Goal: Navigation & Orientation: Find specific page/section

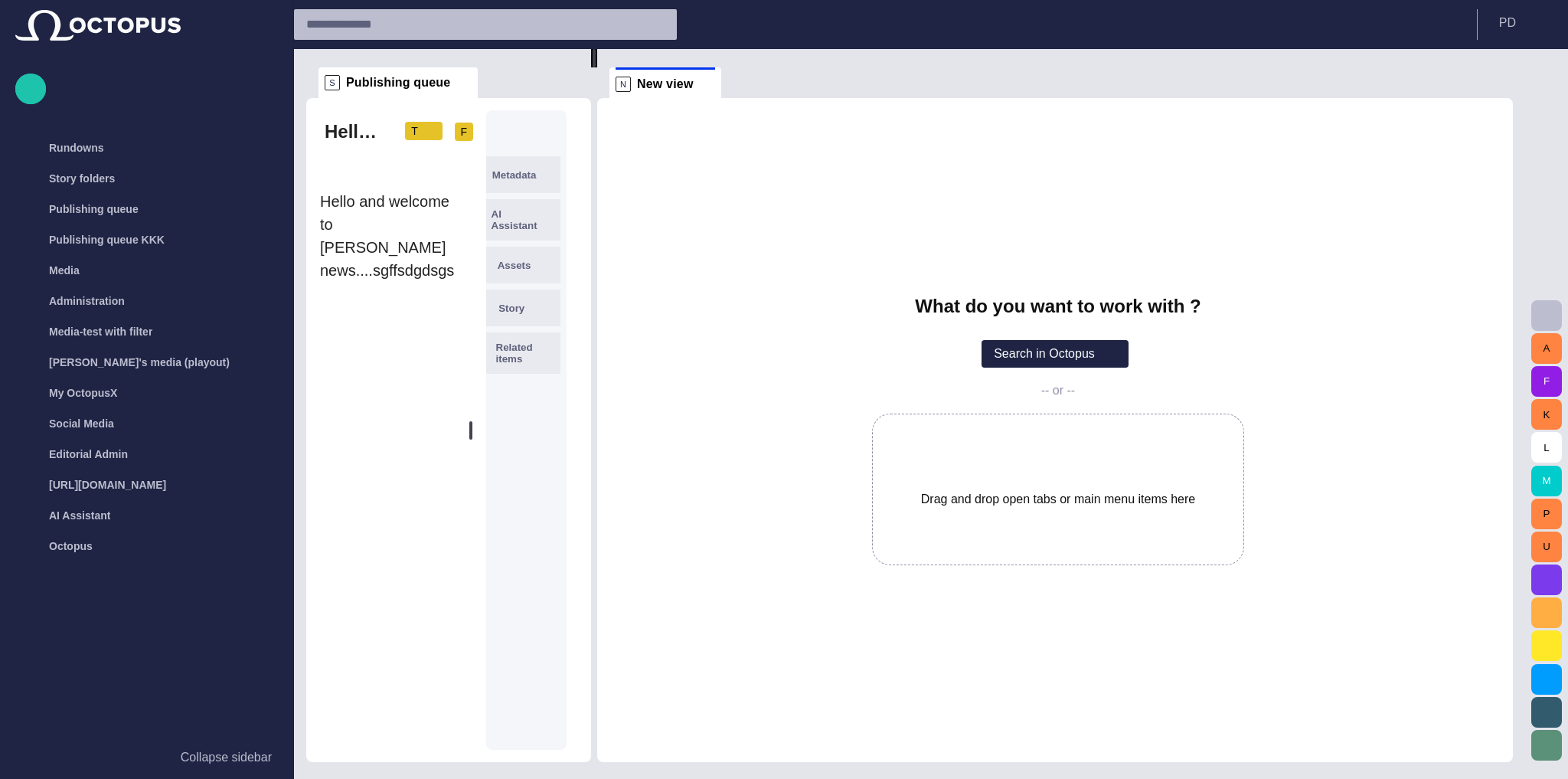
drag, startPoint x: 533, startPoint y: 256, endPoint x: 759, endPoint y: 267, distance: 226.3
click at [541, 259] on div "S Publishing queue Hello and welcome to Tarahib news....sgffsdgdsgsdsdgdsgdsgds…" at bounding box center [915, 405] width 1219 height 713
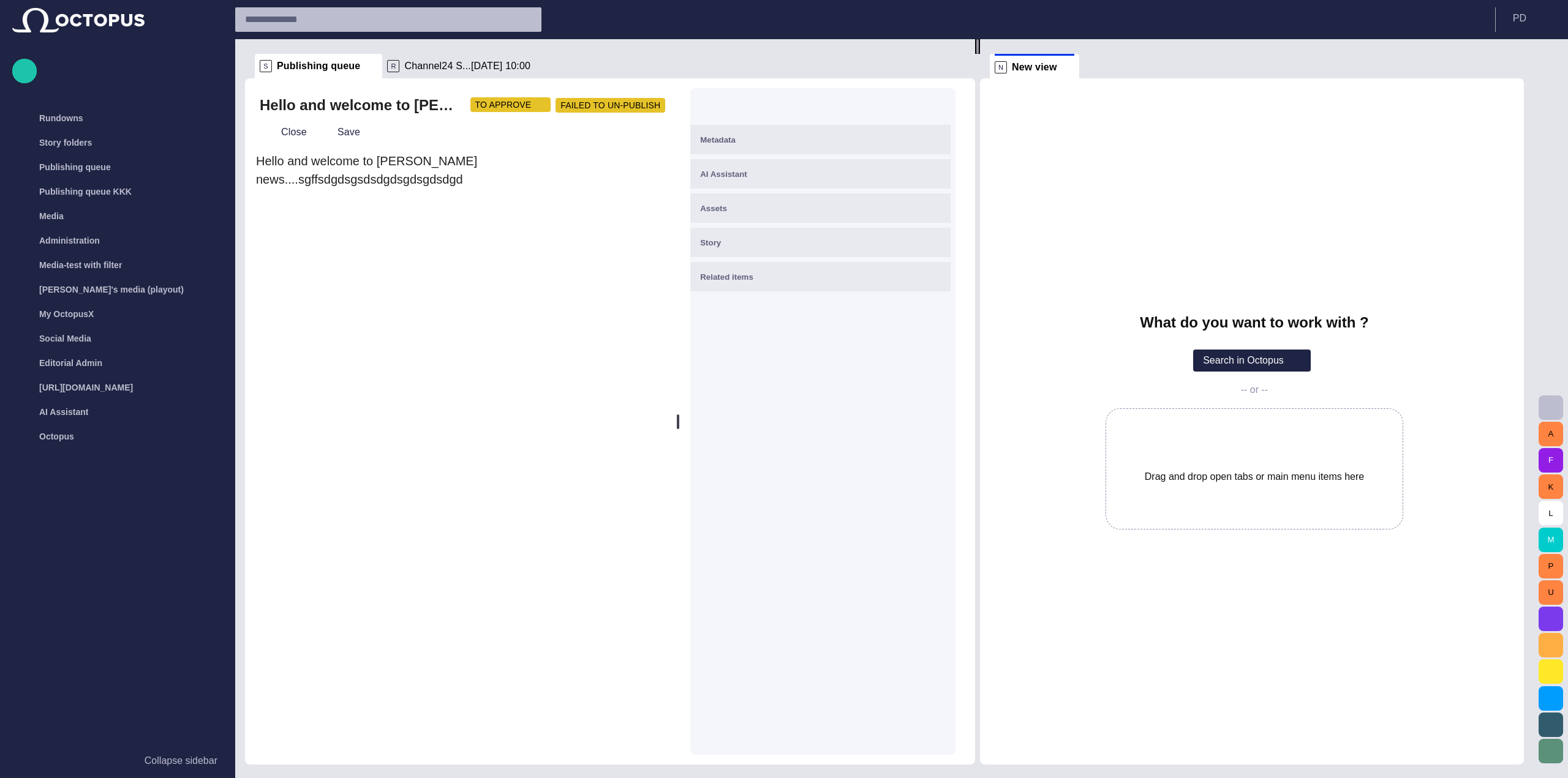
drag, startPoint x: 559, startPoint y: 273, endPoint x: 982, endPoint y: 259, distance: 423.2
click at [980, 54] on div at bounding box center [977, 47] width 5 height 15
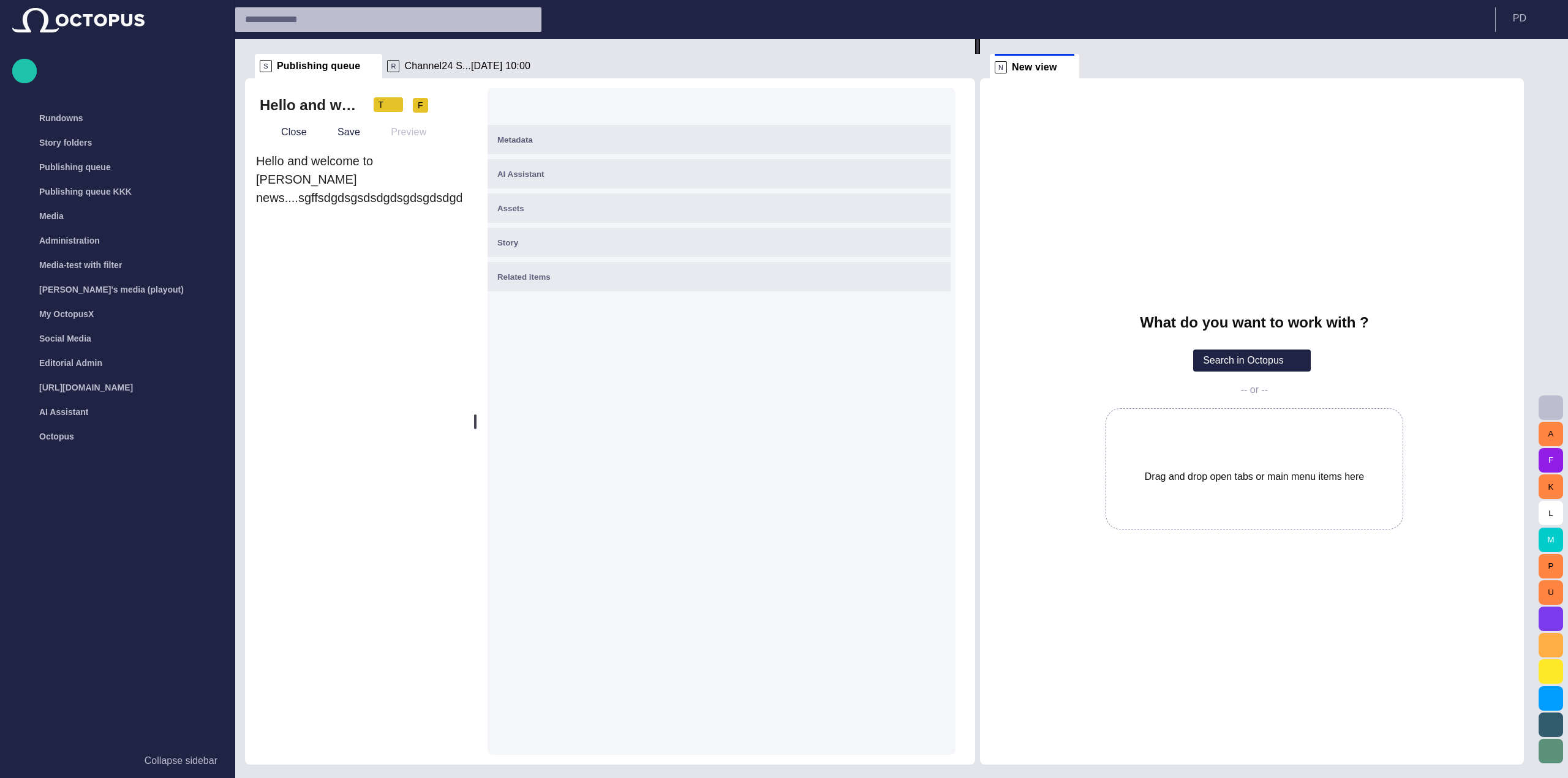
drag, startPoint x: 685, startPoint y: 325, endPoint x: 398, endPoint y: 310, distance: 287.4
click at [398, 310] on div "Hello and welcome to [PERSON_NAME] news....sgffsdgdsgsdsdgdsgdsgdsdgd T F Close…" at bounding box center [610, 422] width 730 height 686
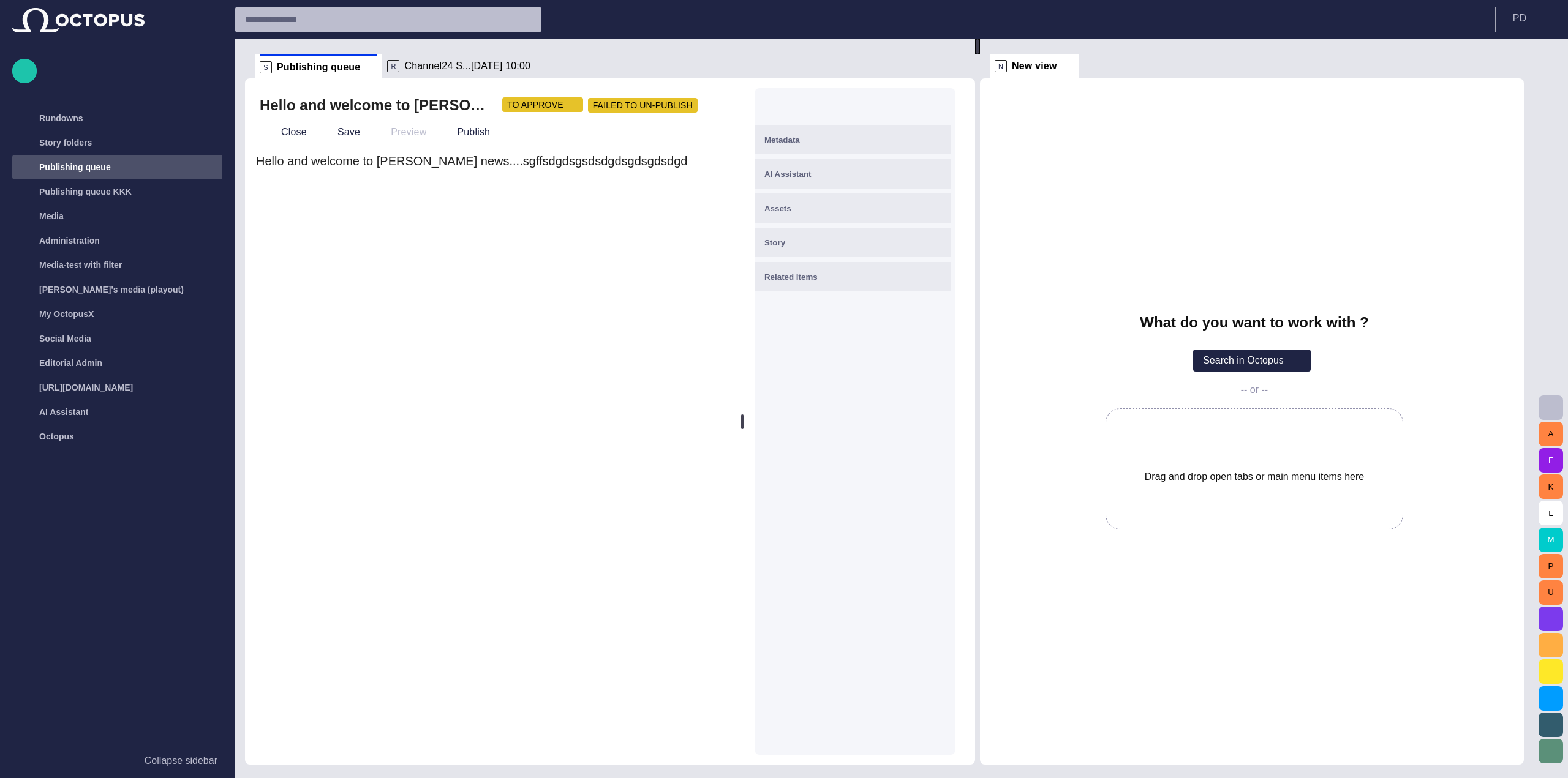
drag, startPoint x: 475, startPoint y: 320, endPoint x: 868, endPoint y: 344, distance: 393.7
click at [863, 345] on div "Hello and welcome to [PERSON_NAME] news....sgffsdgdsgsdsdgdsgdsgdsdgd TO APPROV…" at bounding box center [610, 422] width 730 height 686
click at [946, 108] on button "button" at bounding box center [933, 105] width 24 height 24
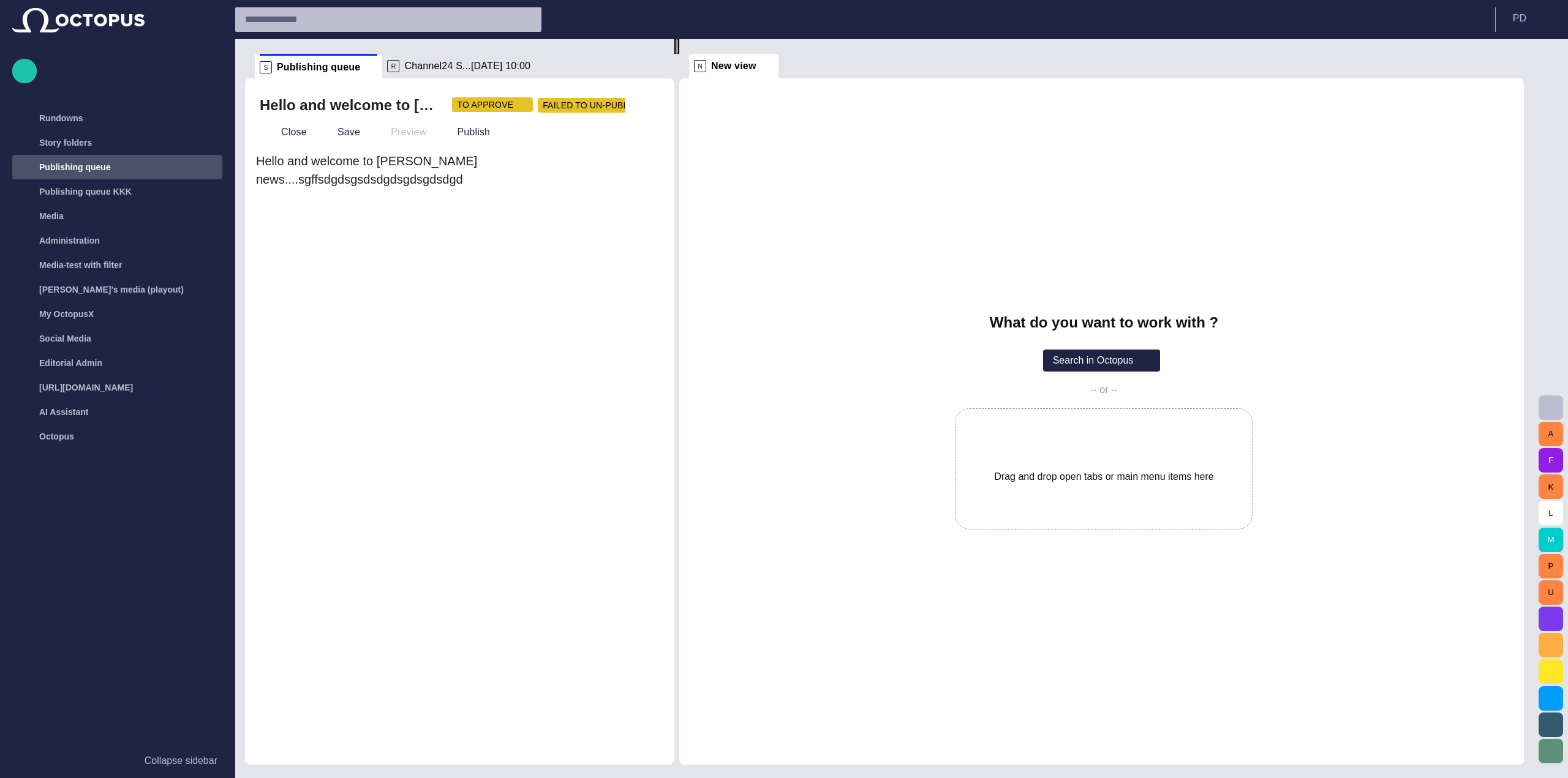
click at [679, 54] on div at bounding box center [677, 47] width 5 height 15
drag, startPoint x: 687, startPoint y: 353, endPoint x: 685, endPoint y: 344, distance: 9.2
click at [682, 54] on div at bounding box center [680, 47] width 5 height 15
click at [804, 311] on div "What do you want to work with ? Search in Octopus -- or -- Drag and drop open t…" at bounding box center [1103, 422] width 842 height 686
click at [677, 54] on div at bounding box center [680, 47] width 5 height 15
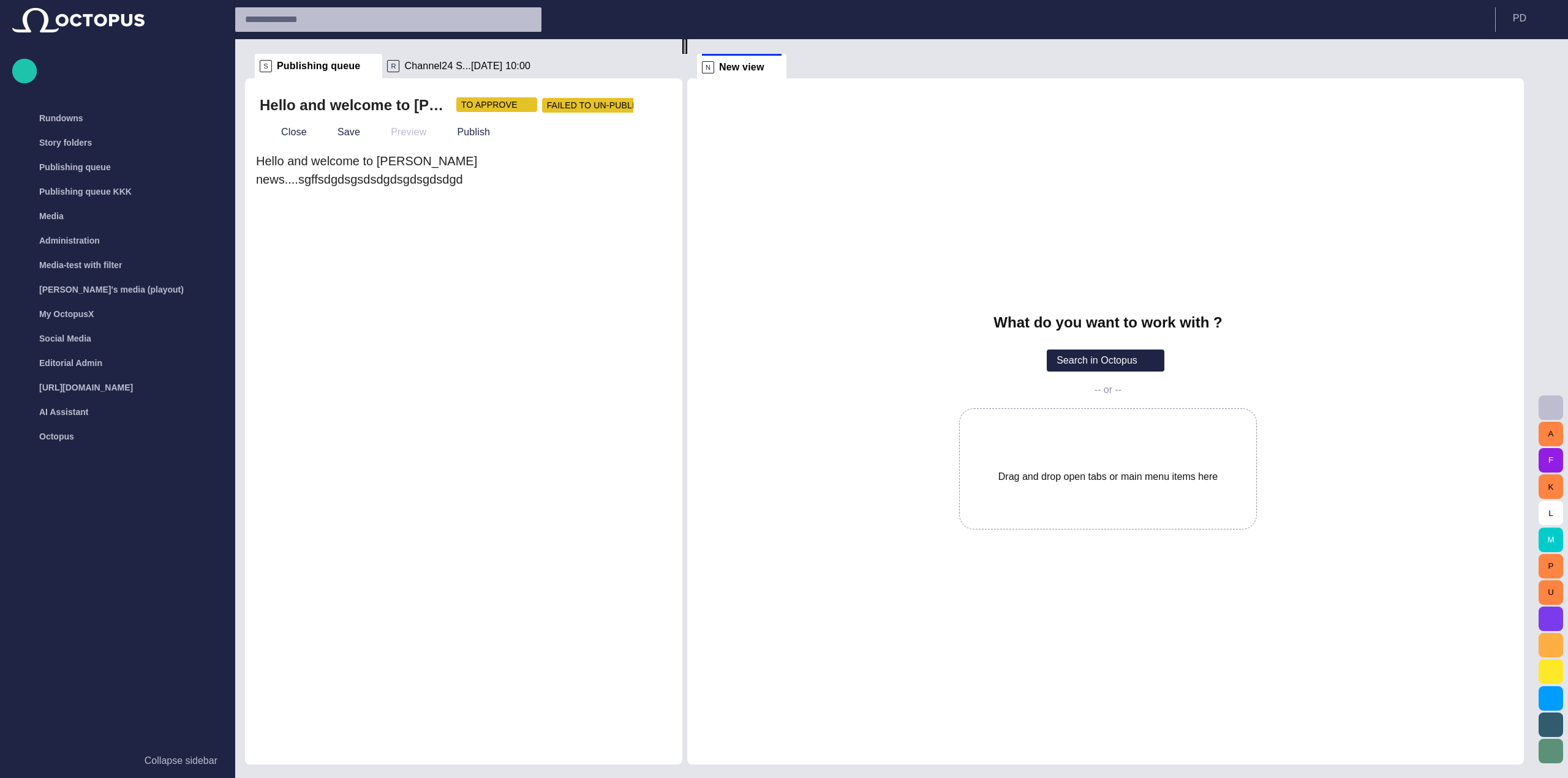
drag, startPoint x: 683, startPoint y: 166, endPoint x: 690, endPoint y: 196, distance: 30.8
click at [687, 54] on div at bounding box center [685, 47] width 5 height 15
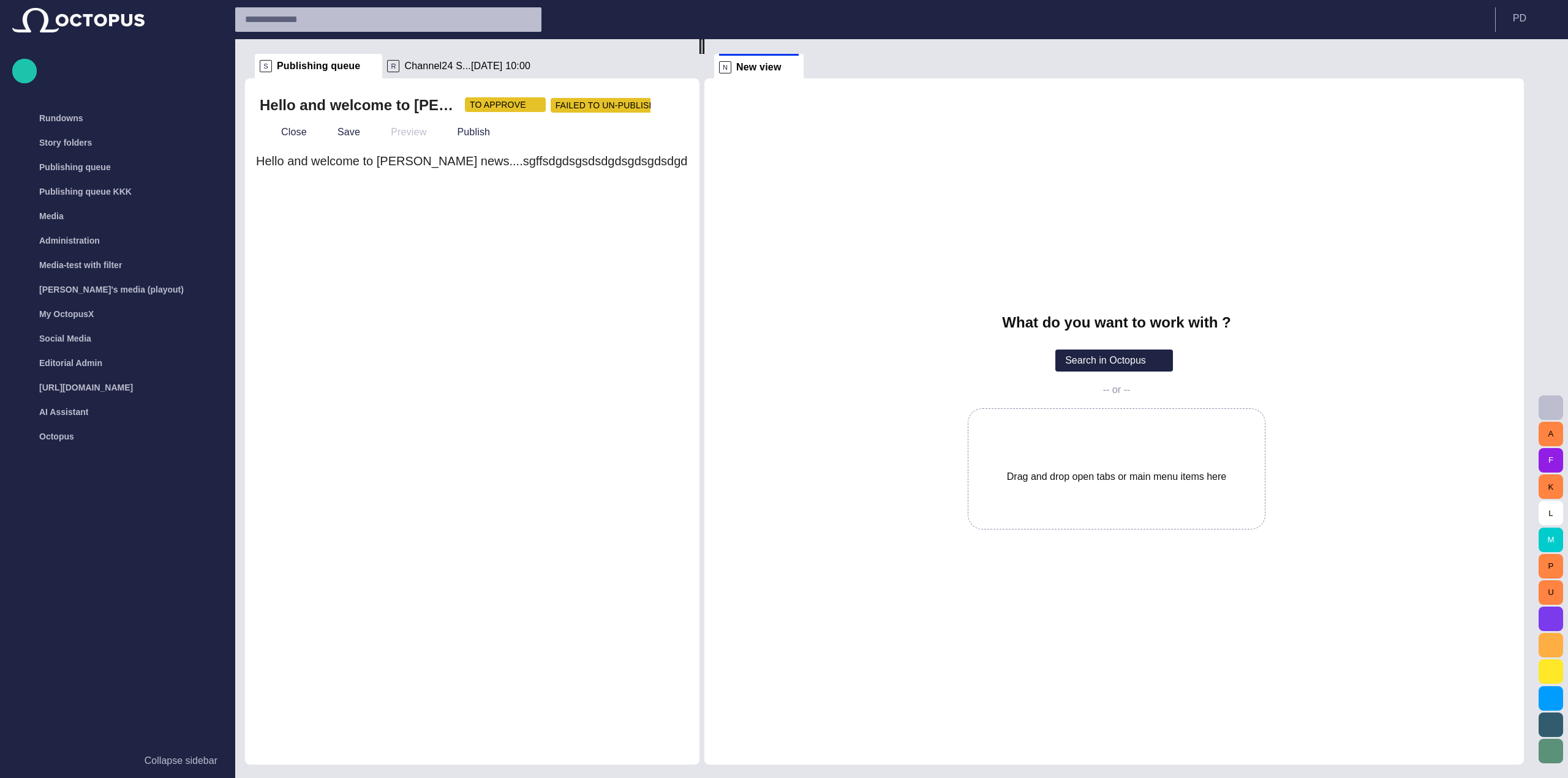
drag, startPoint x: 690, startPoint y: 196, endPoint x: 707, endPoint y: 191, distance: 17.7
click at [704, 54] on div at bounding box center [702, 47] width 5 height 15
drag, startPoint x: 707, startPoint y: 191, endPoint x: 704, endPoint y: 199, distance: 8.5
click at [700, 54] on div at bounding box center [698, 47] width 5 height 15
click at [761, 221] on div "What do you want to work with ? Search in Octopus -- or -- Drag and drop open t…" at bounding box center [1113, 422] width 822 height 686
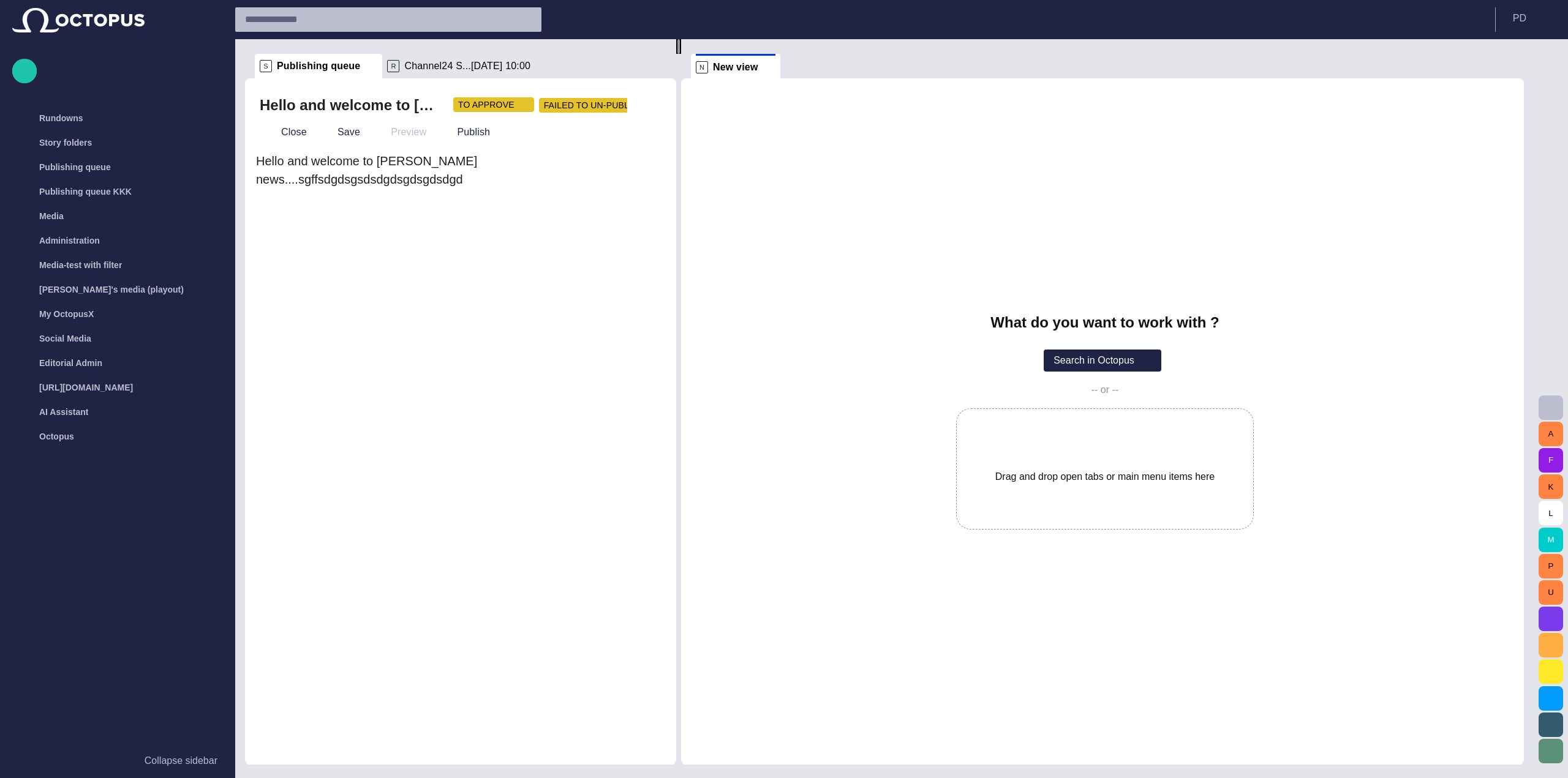
drag, startPoint x: 701, startPoint y: 192, endPoint x: 710, endPoint y: 191, distance: 9.1
click at [681, 54] on div at bounding box center [678, 47] width 5 height 15
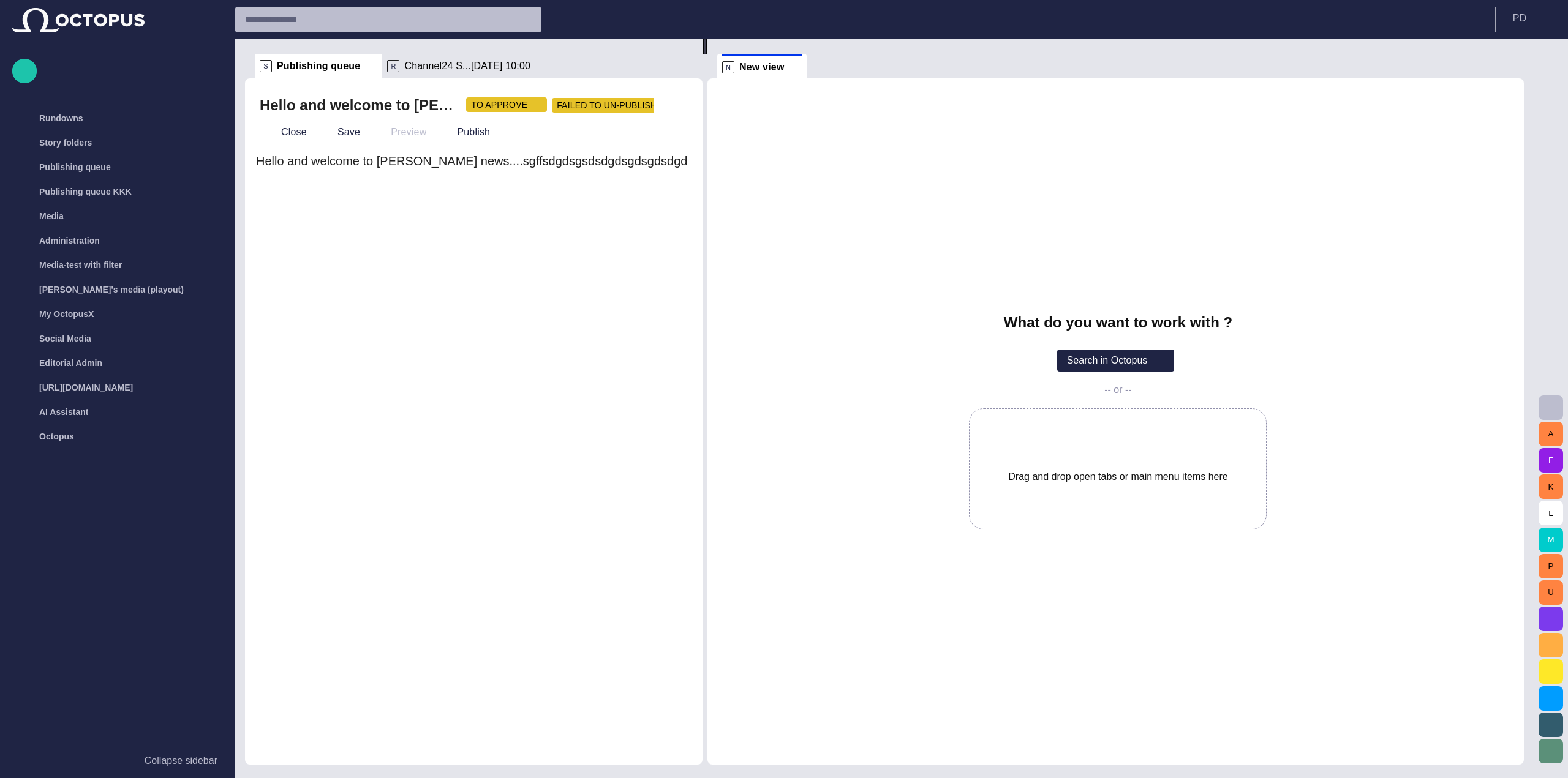
click at [699, 232] on div "Hello and welcome to [PERSON_NAME] news....sgffsdgdsgsdsdgdsgdsgdsdgd TO APPROV…" at bounding box center [473, 422] width 457 height 686
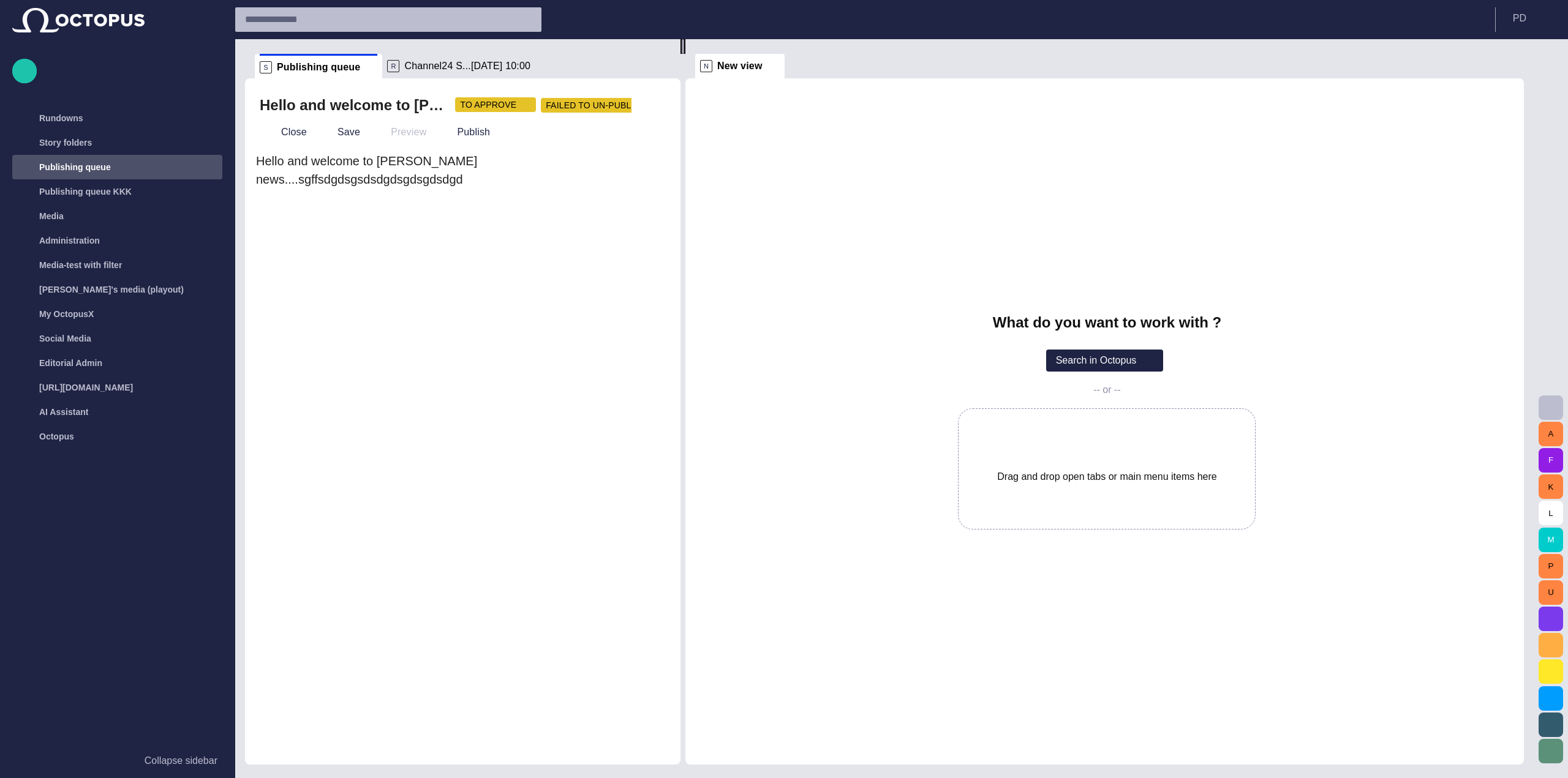
drag, startPoint x: 713, startPoint y: 232, endPoint x: 700, endPoint y: 227, distance: 13.9
click at [685, 54] on div at bounding box center [683, 47] width 5 height 15
click at [656, 54] on div at bounding box center [653, 47] width 5 height 15
click at [772, 283] on div "What do you want to work with ? Search in Octopus -- or -- Drag and drop open t…" at bounding box center [1090, 422] width 868 height 686
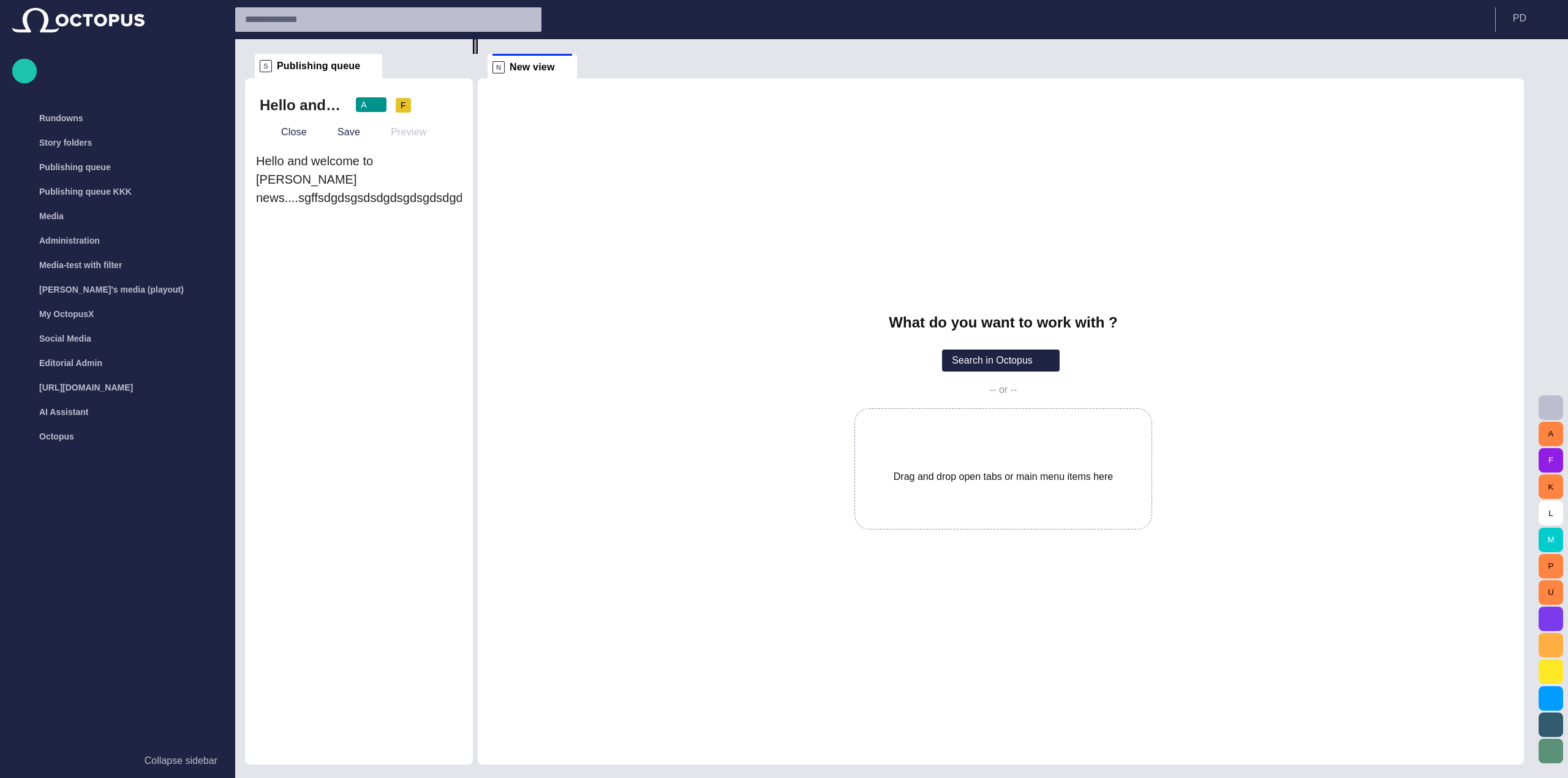
drag, startPoint x: 658, startPoint y: 166, endPoint x: 701, endPoint y: 191, distance: 49.7
click at [478, 54] on div at bounding box center [475, 47] width 5 height 15
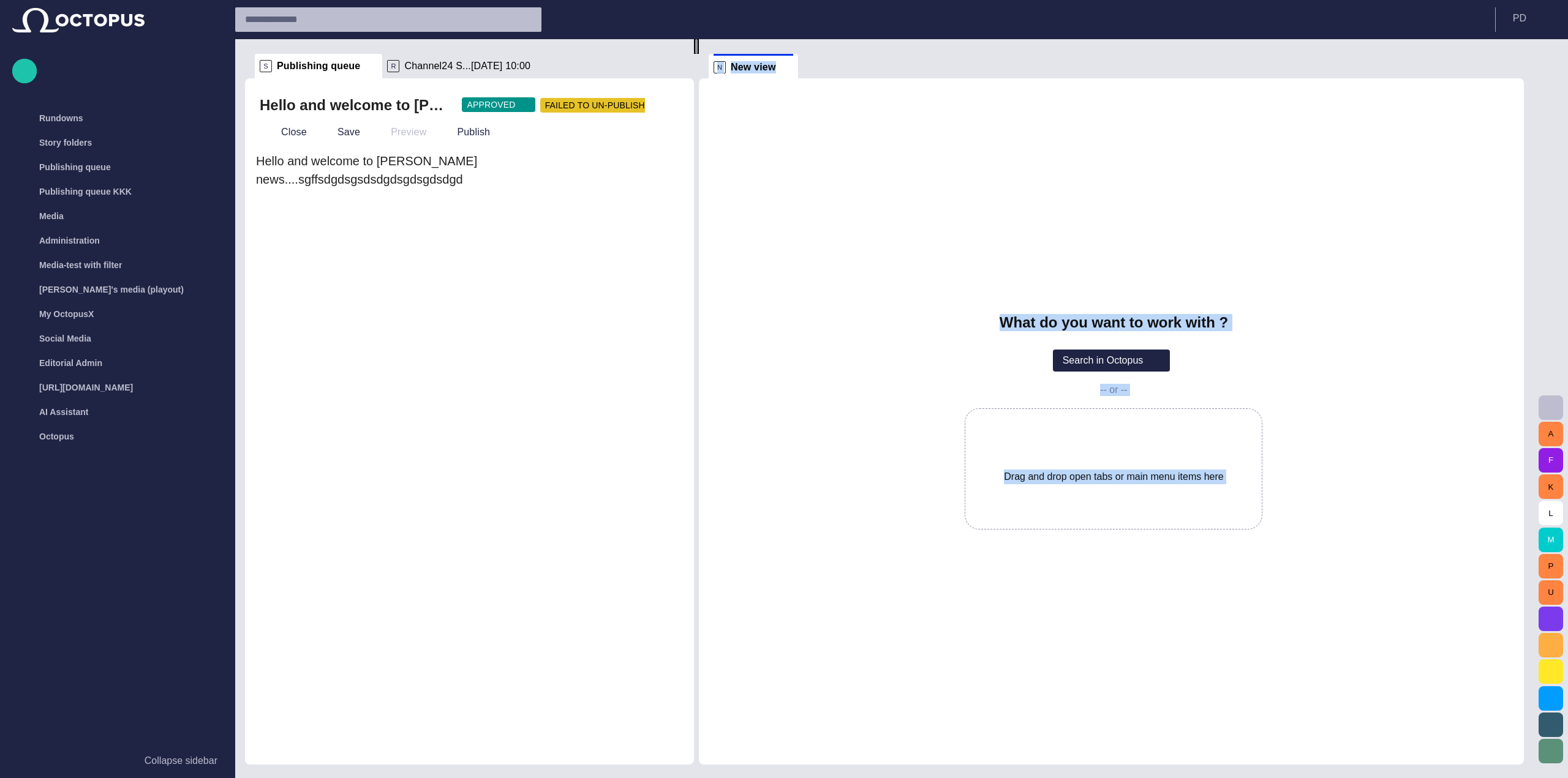
click at [695, 54] on div at bounding box center [696, 47] width 5 height 15
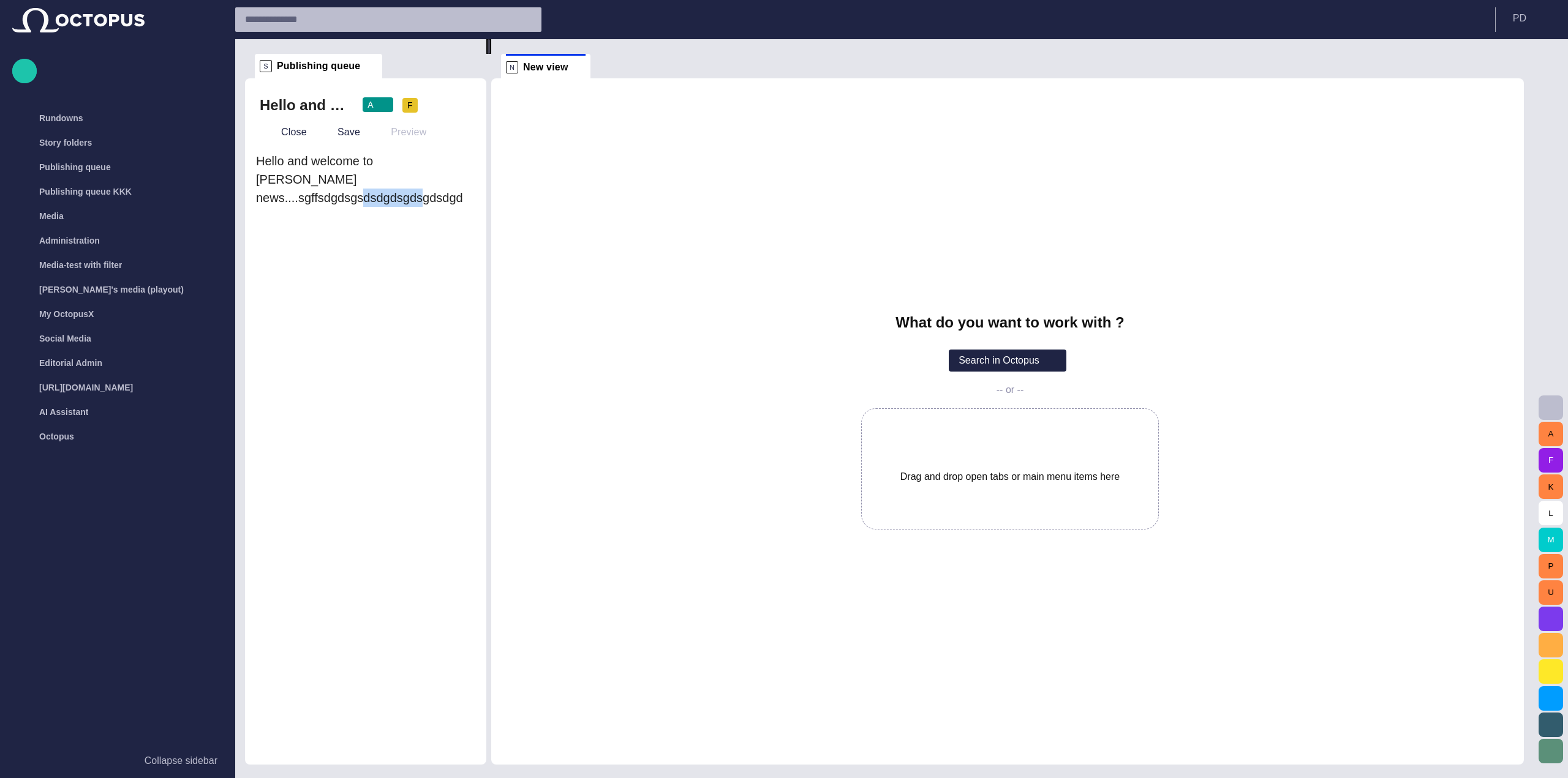
drag, startPoint x: 700, startPoint y: 183, endPoint x: 391, endPoint y: 301, distance: 330.8
click at [391, 301] on div "S Publishing queue Hello and welcome to Tarahib news....sgffsdgdsgsdsdgdsgdsgds…" at bounding box center [889, 402] width 1288 height 726
click at [453, 108] on button "button" at bounding box center [445, 105] width 24 height 24
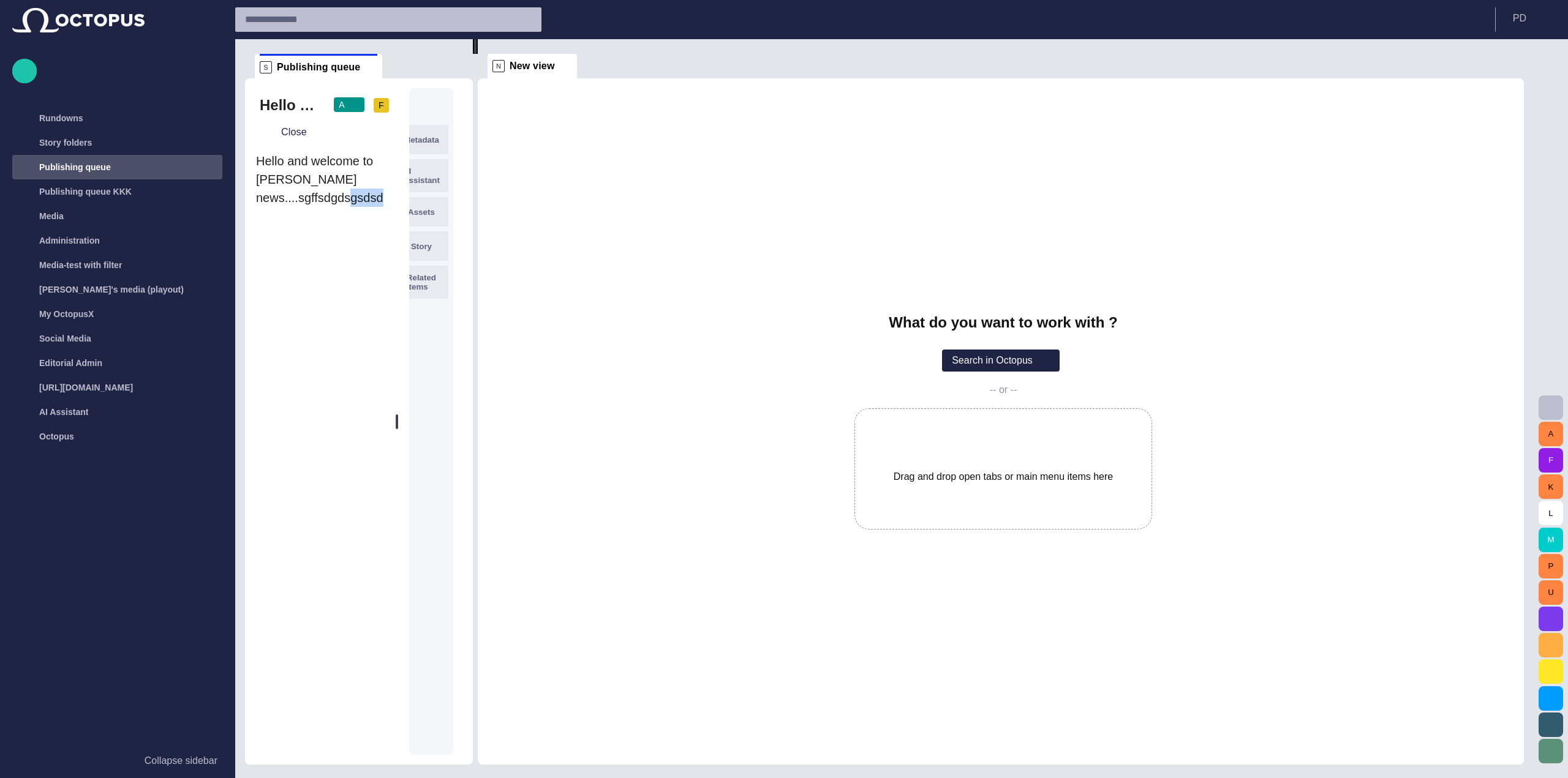
drag, startPoint x: 482, startPoint y: 263, endPoint x: 381, endPoint y: 306, distance: 109.8
click at [381, 306] on div "S Publishing queue Hello and welcome to Tarahib news....sgffsdgdsgsdsdgdsgdsgds…" at bounding box center [889, 402] width 1288 height 726
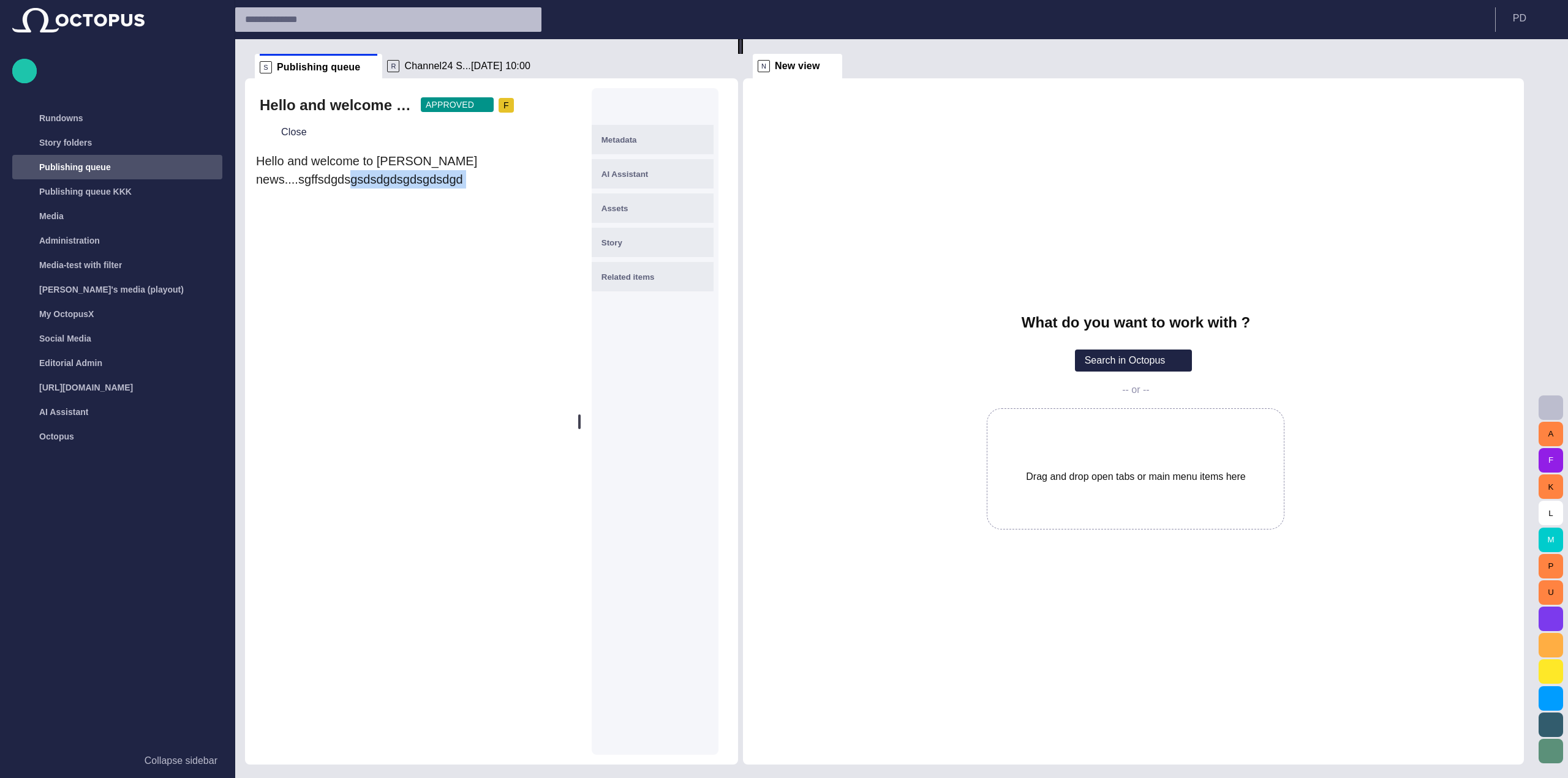
click at [743, 54] on div at bounding box center [741, 47] width 5 height 15
click at [834, 65] on span at bounding box center [831, 66] width 12 height 12
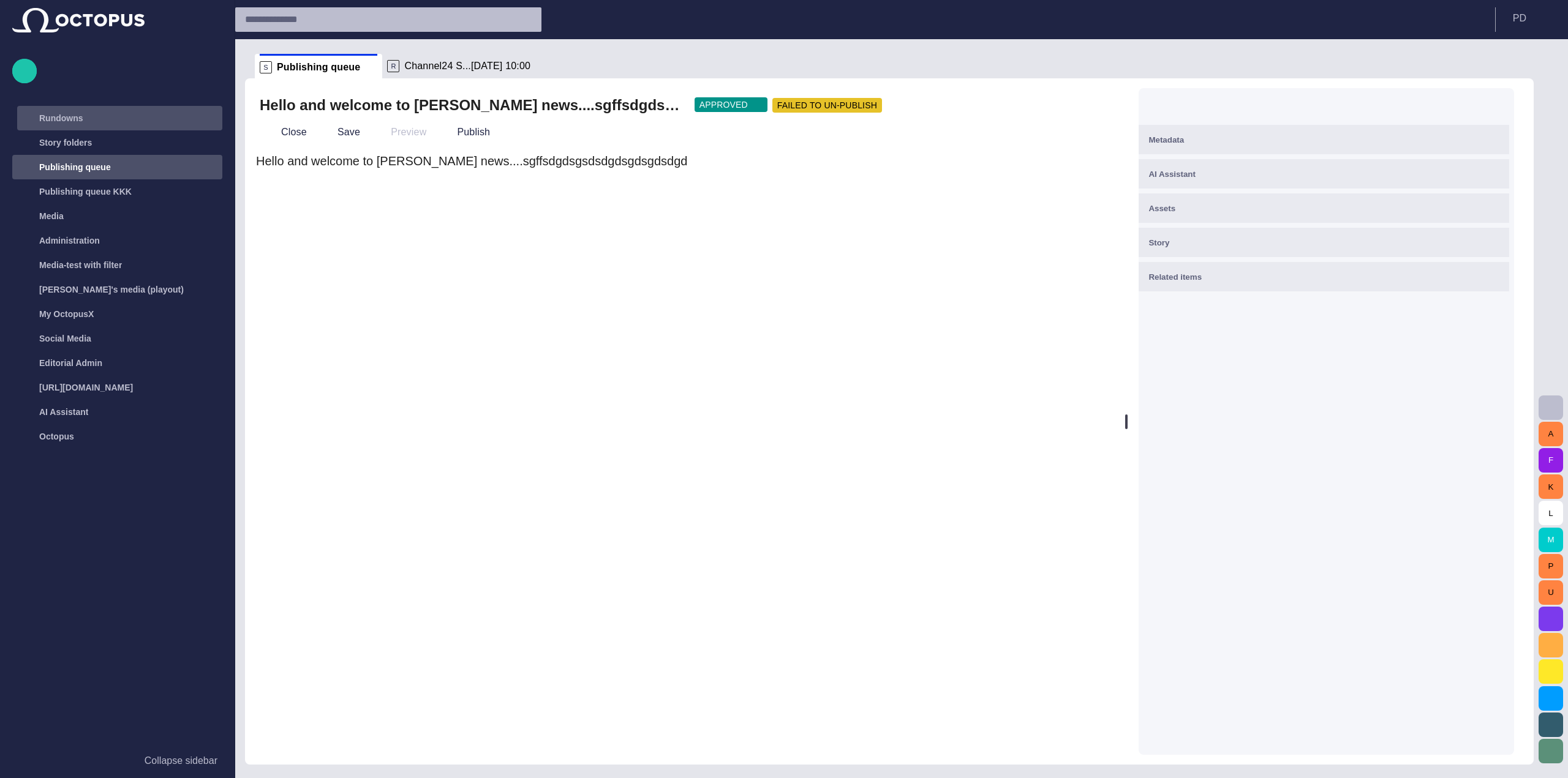
click at [196, 126] on div "Rundowns" at bounding box center [108, 118] width 178 height 19
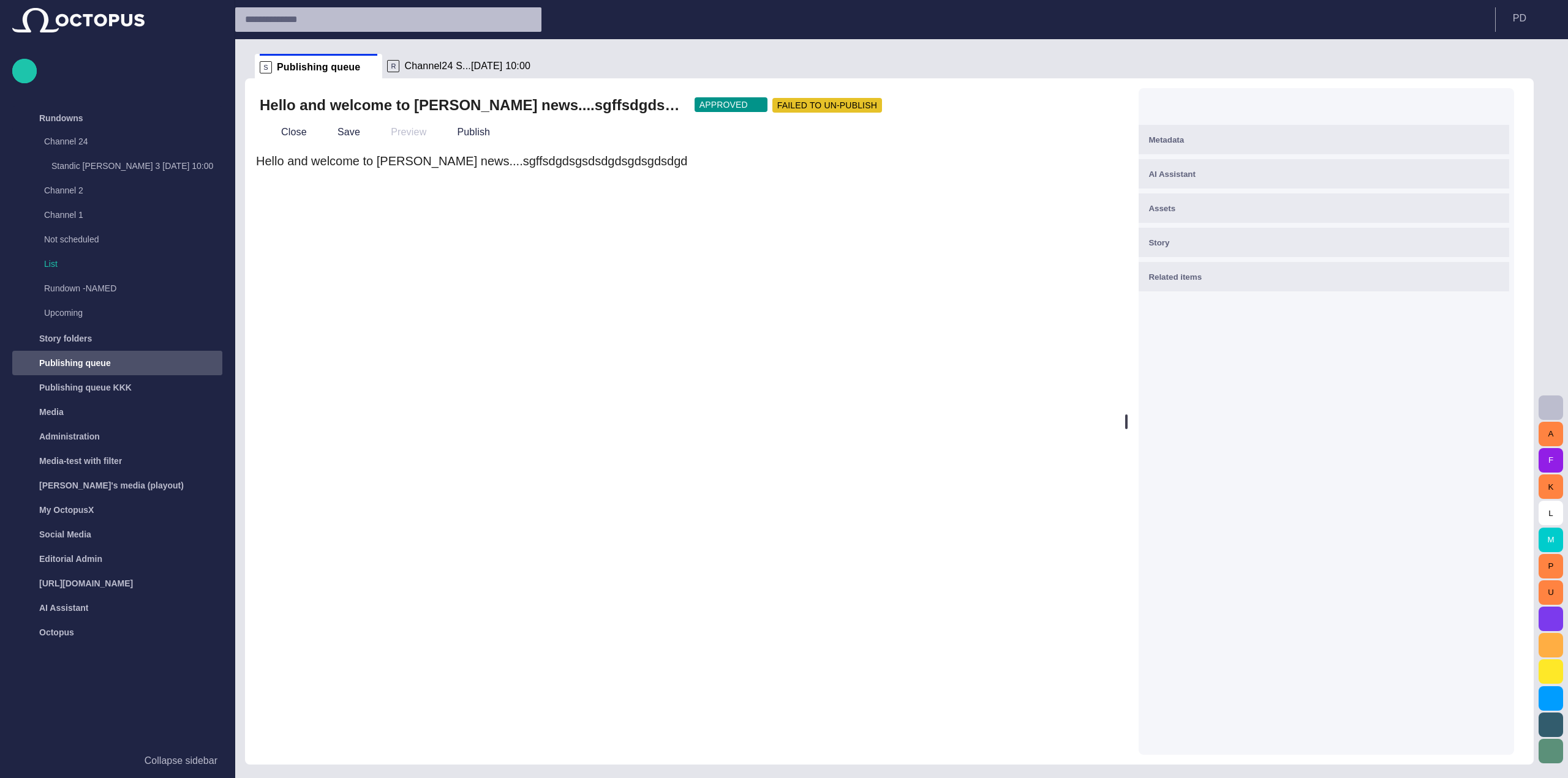
click at [132, 351] on div "Publishing queue" at bounding box center [120, 363] width 205 height 24
click at [133, 343] on div "Story folders" at bounding box center [108, 338] width 178 height 19
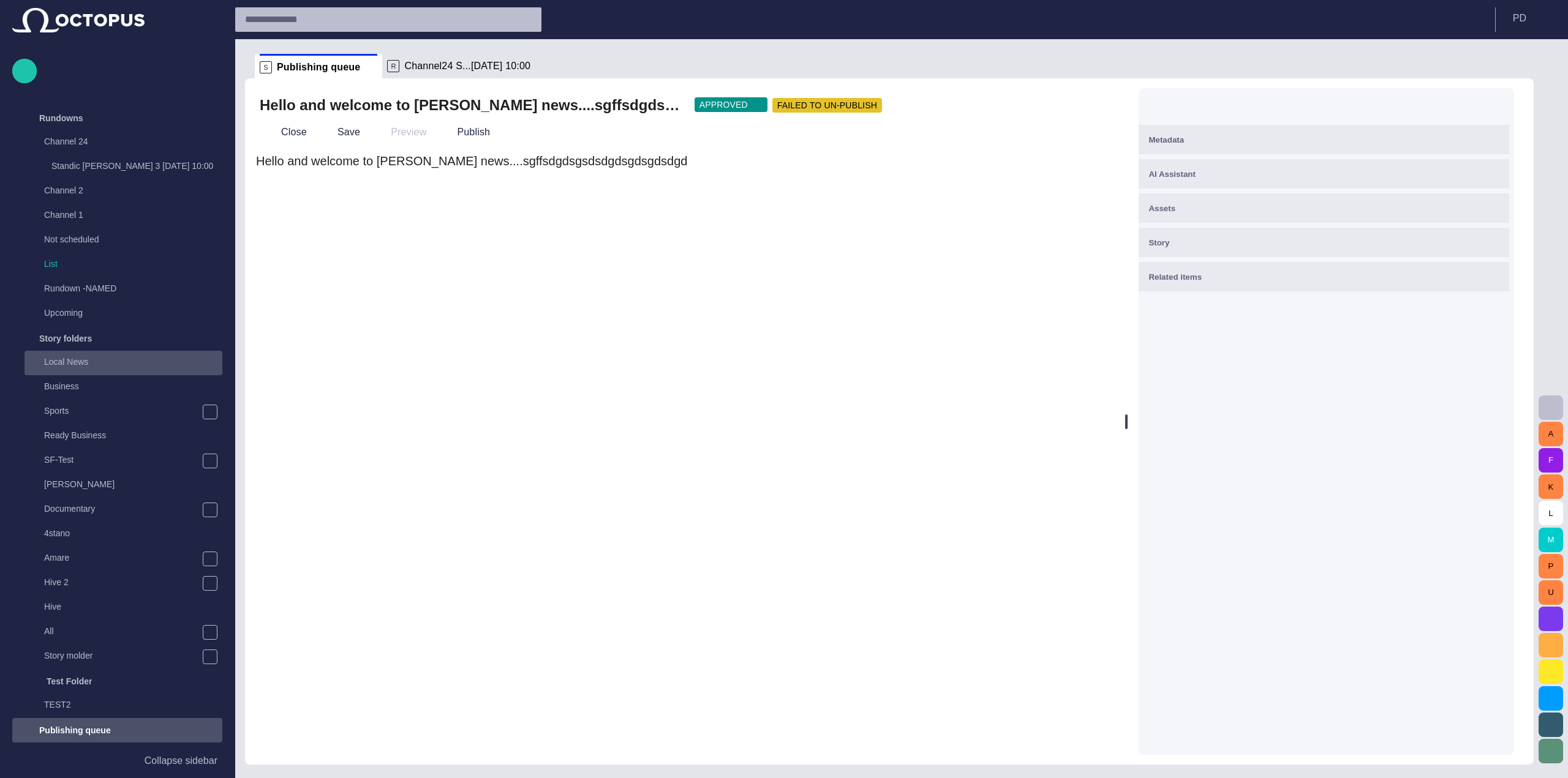
scroll to position [61, 0]
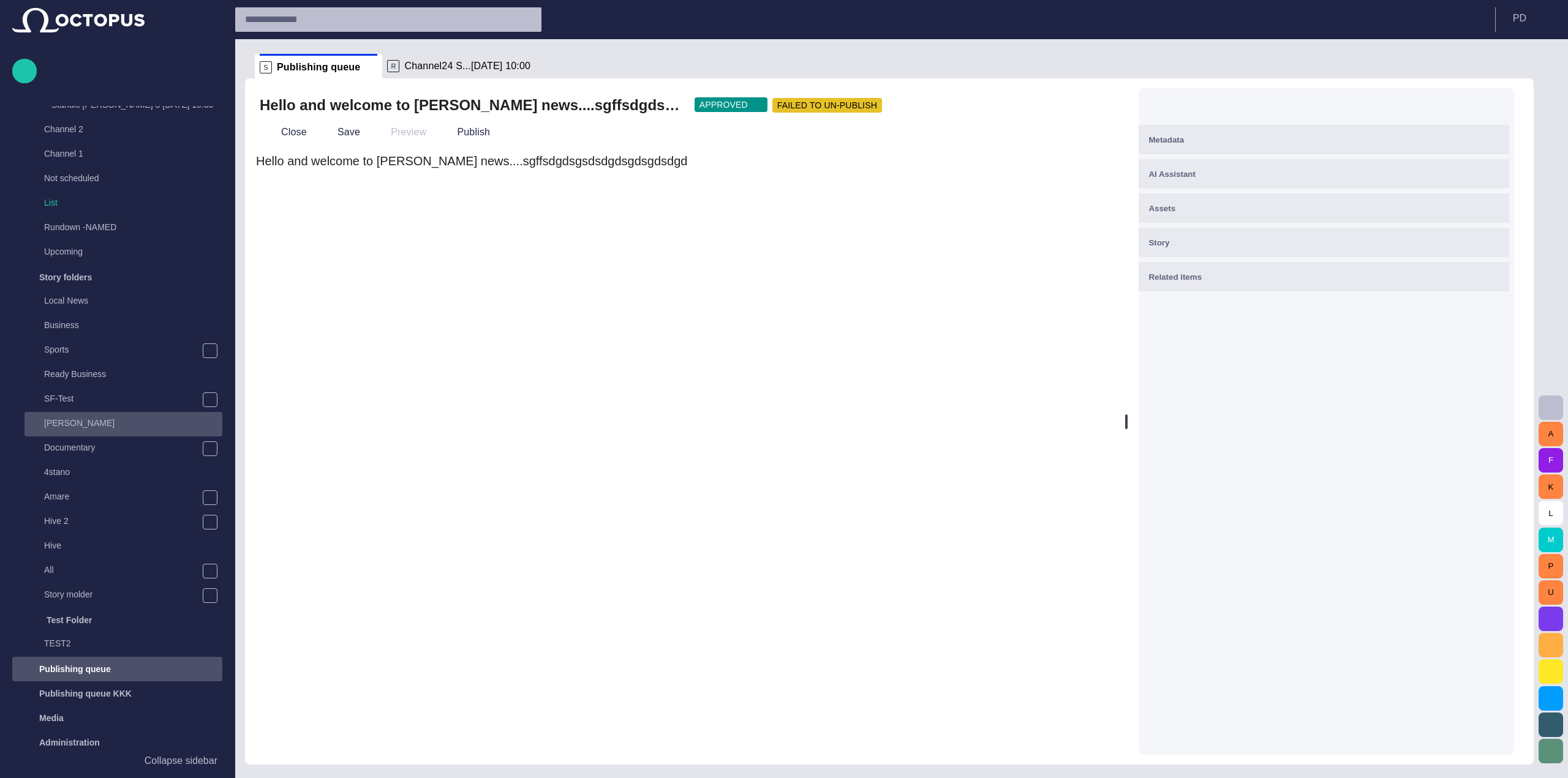
drag, startPoint x: 177, startPoint y: 90, endPoint x: 107, endPoint y: 429, distance: 346.2
drag, startPoint x: 847, startPoint y: 19, endPoint x: 941, endPoint y: 356, distance: 349.9
click at [941, 356] on form "Hello and welcome to [PERSON_NAME] news....sgffsdgdsgsdsdgdsgdsgdsdgd" at bounding box center [684, 453] width 857 height 603
click at [942, 21] on header "P D" at bounding box center [901, 19] width 1333 height 39
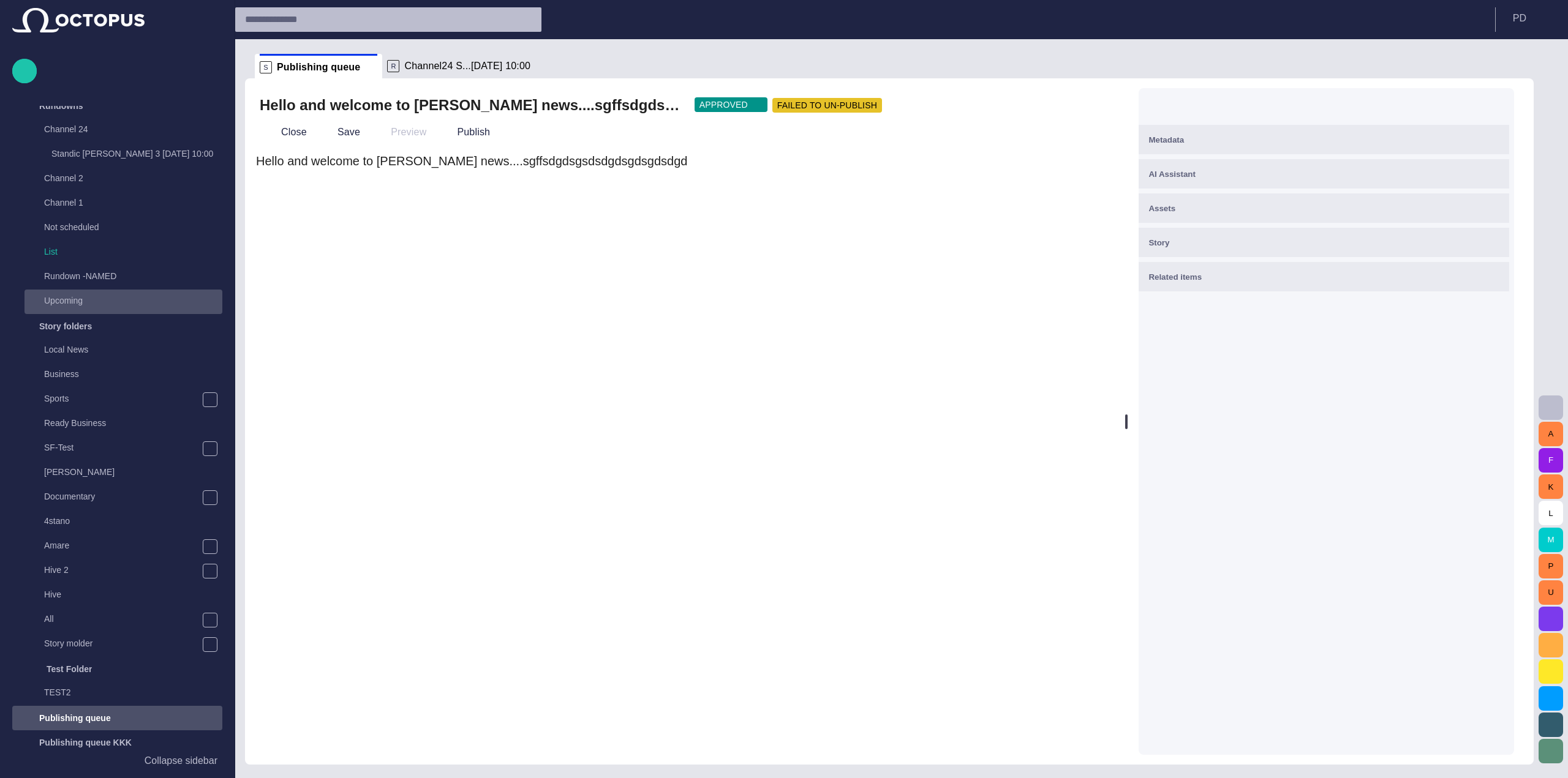
scroll to position [0, 0]
